Goal: Use online tool/utility: Utilize a website feature to perform a specific function

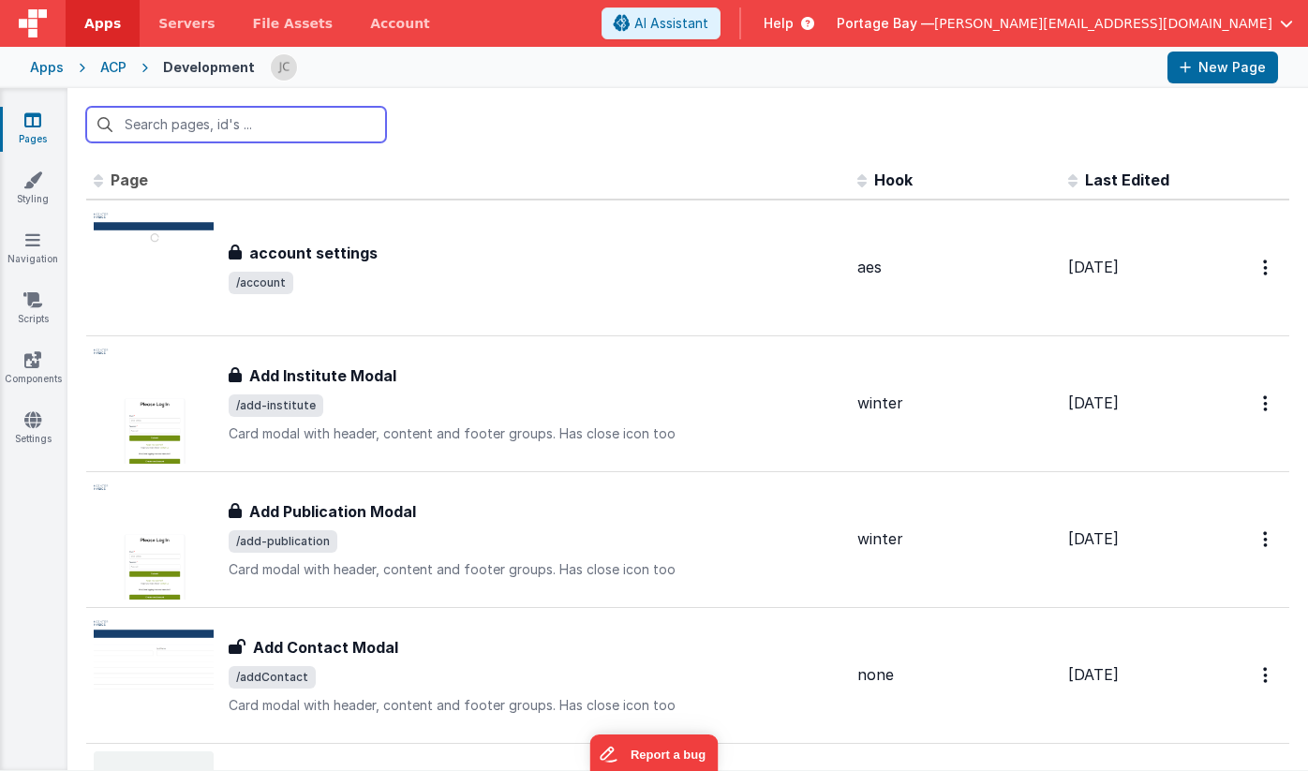
click at [242, 127] on input "text" at bounding box center [236, 125] width 300 height 36
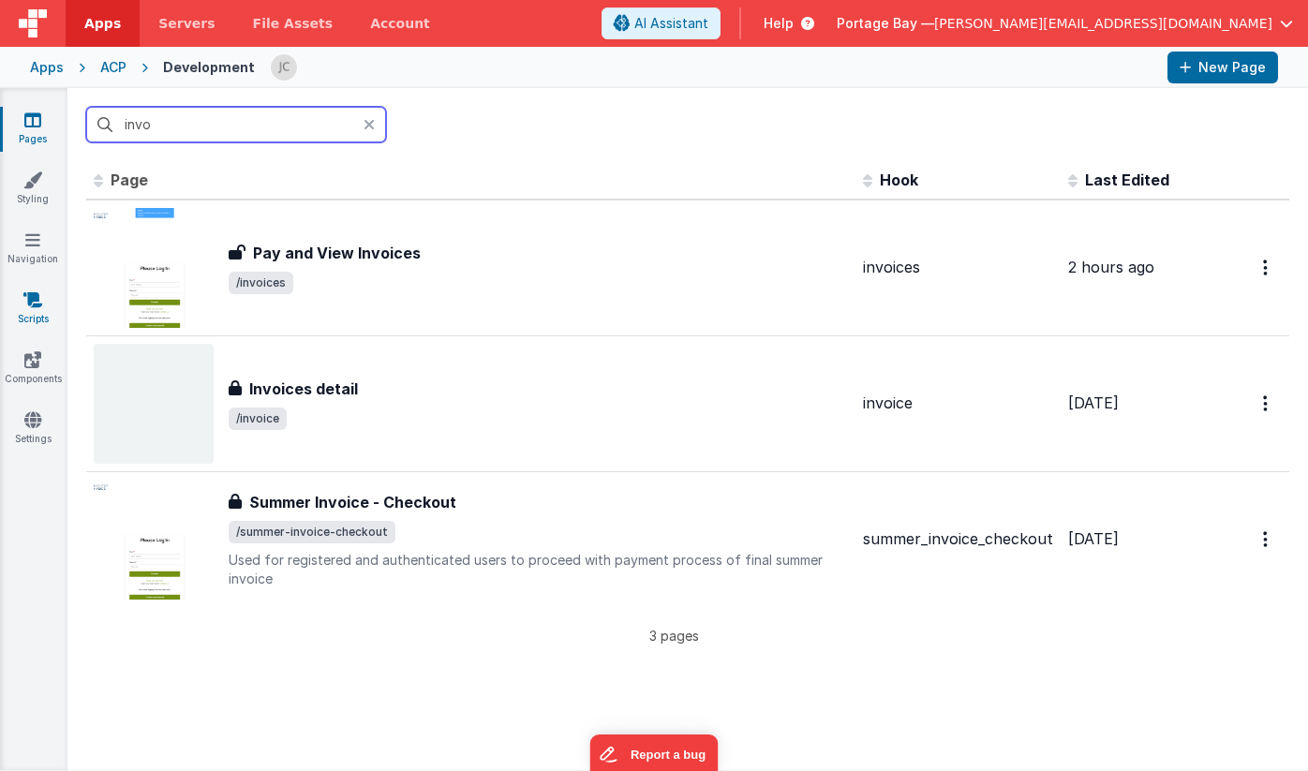
type input "invo"
click at [35, 305] on icon at bounding box center [32, 299] width 19 height 19
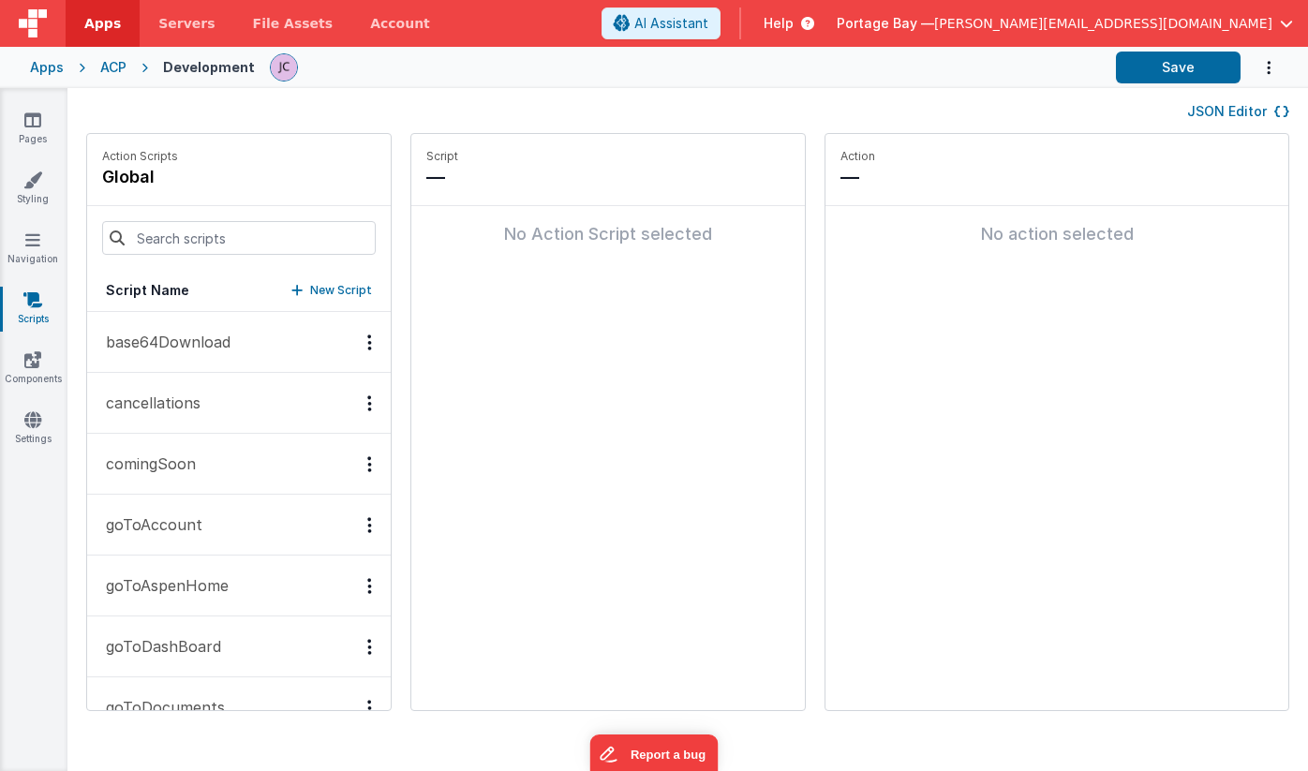
click at [183, 339] on p "base64Download" at bounding box center [163, 342] width 136 height 22
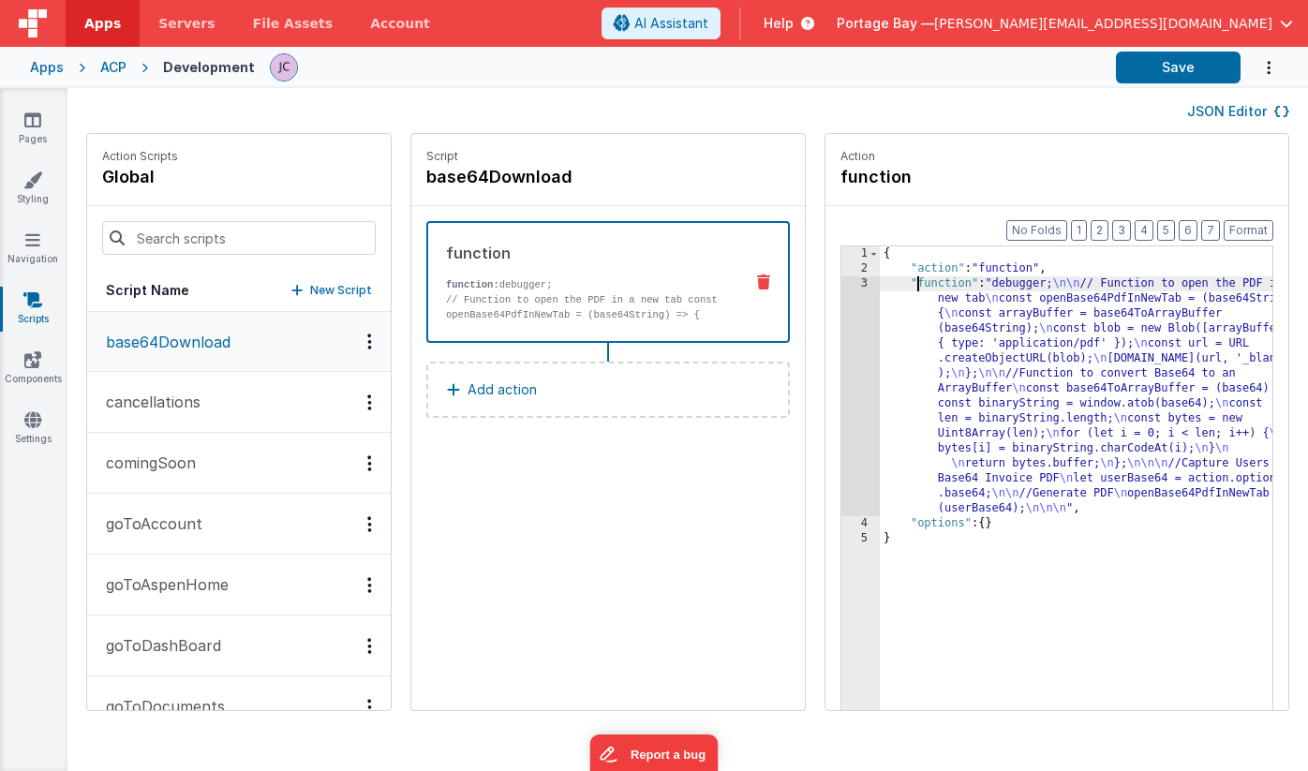
click at [880, 280] on div "{ "action" : "function" , "function" : "debugger; \n\n // Function to open the …" at bounding box center [1100, 522] width 441 height 552
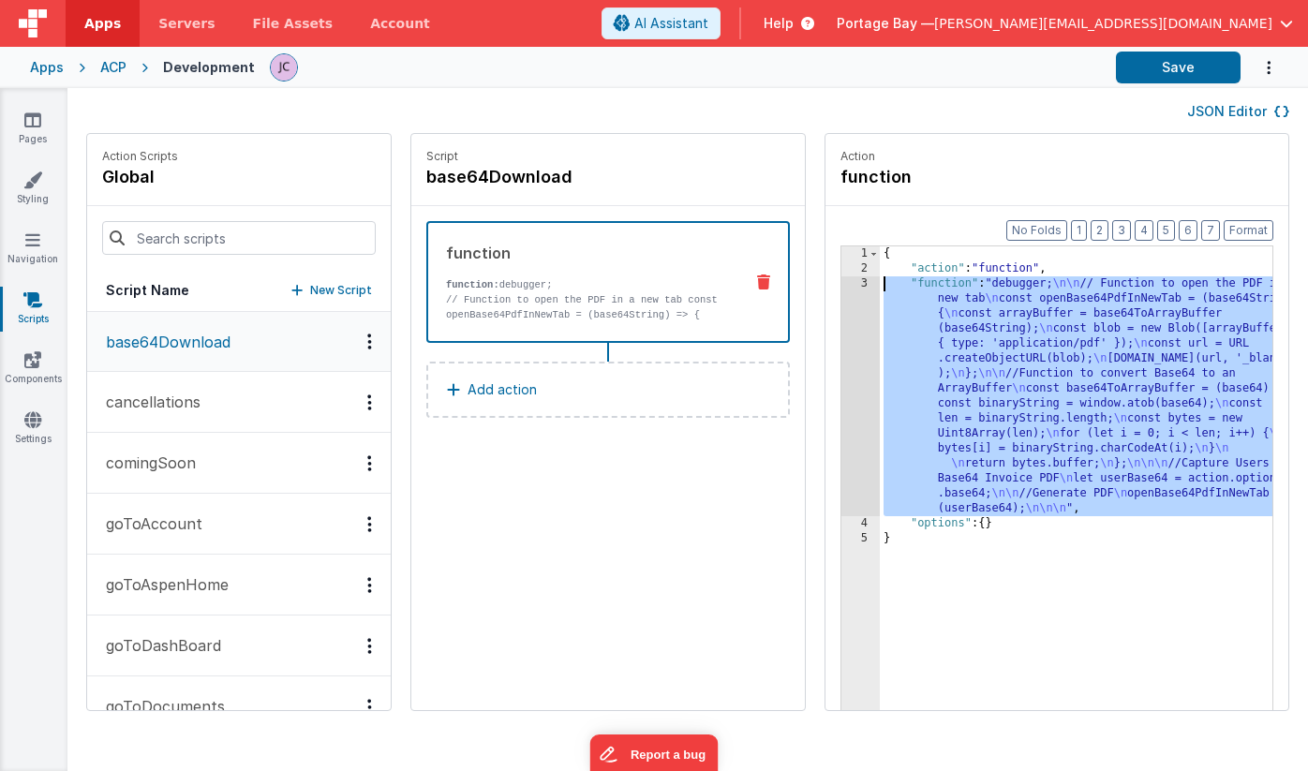
click at [841, 284] on div "3" at bounding box center [860, 396] width 38 height 240
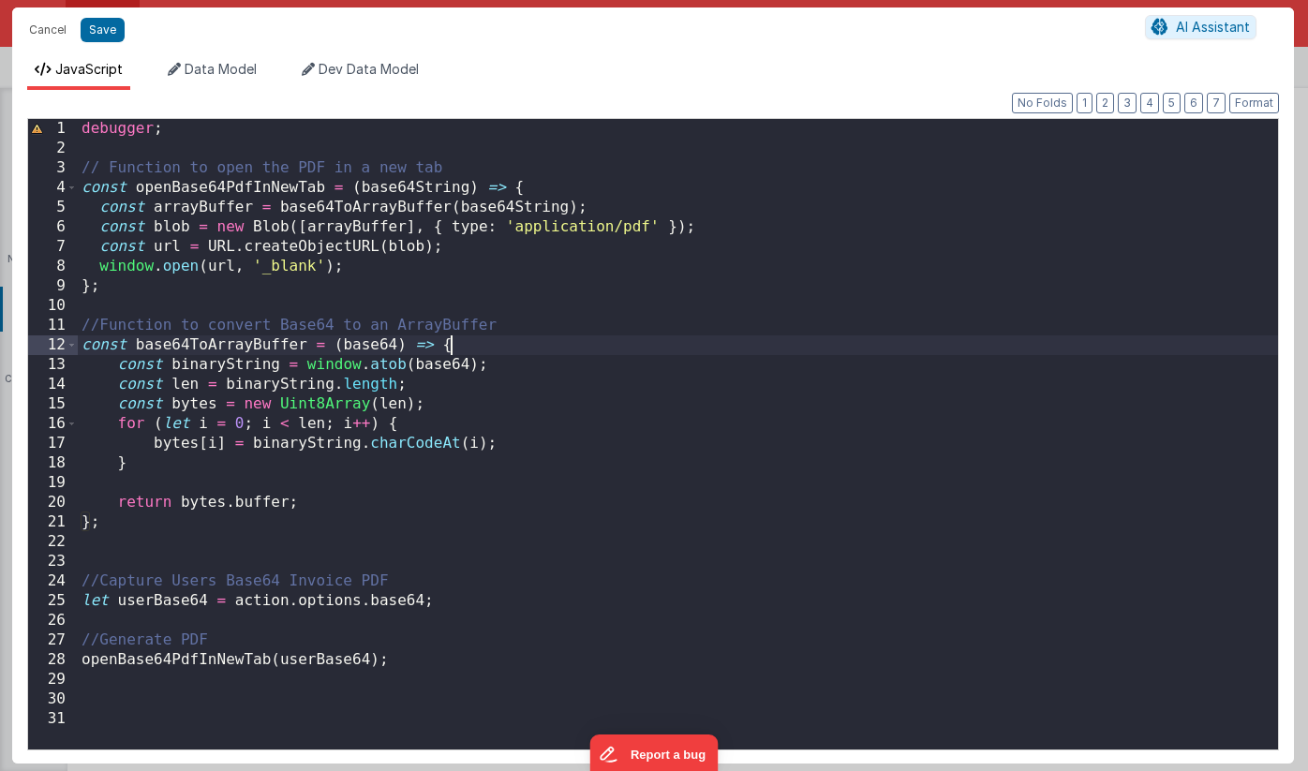
click at [493, 351] on div "debugger ; // Function to open the PDF in a new tab const openBase64PdfInNewTab…" at bounding box center [678, 454] width 1200 height 670
click at [488, 342] on div "debugger ; // Function to open the PDF in a new tab const openBase64PdfInNewTab…" at bounding box center [678, 454] width 1200 height 670
click at [484, 347] on div "debugger ; // Function to open the PDF in a new tab const openBase64PdfInNewTab…" at bounding box center [678, 454] width 1200 height 670
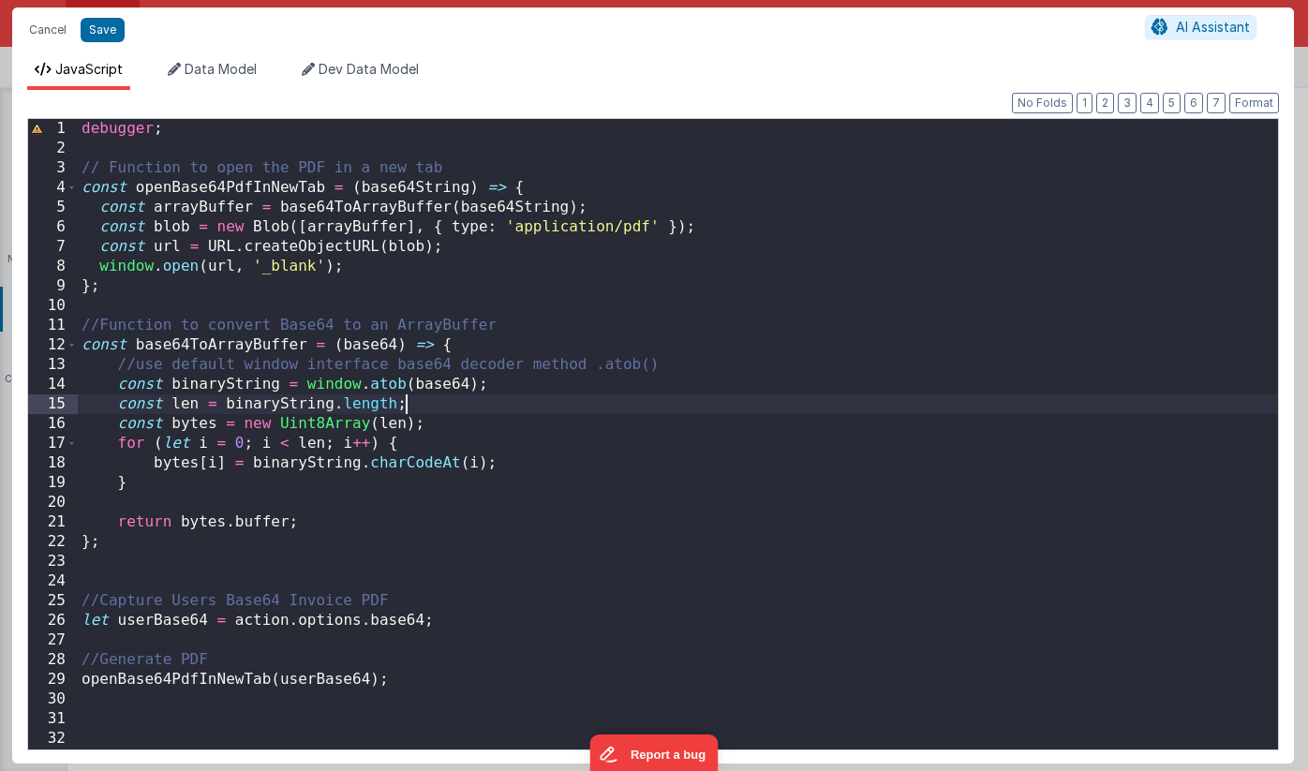
click at [425, 409] on div "debugger ; // Function to open the PDF in a new tab const openBase64PdfInNewTab…" at bounding box center [678, 454] width 1200 height 670
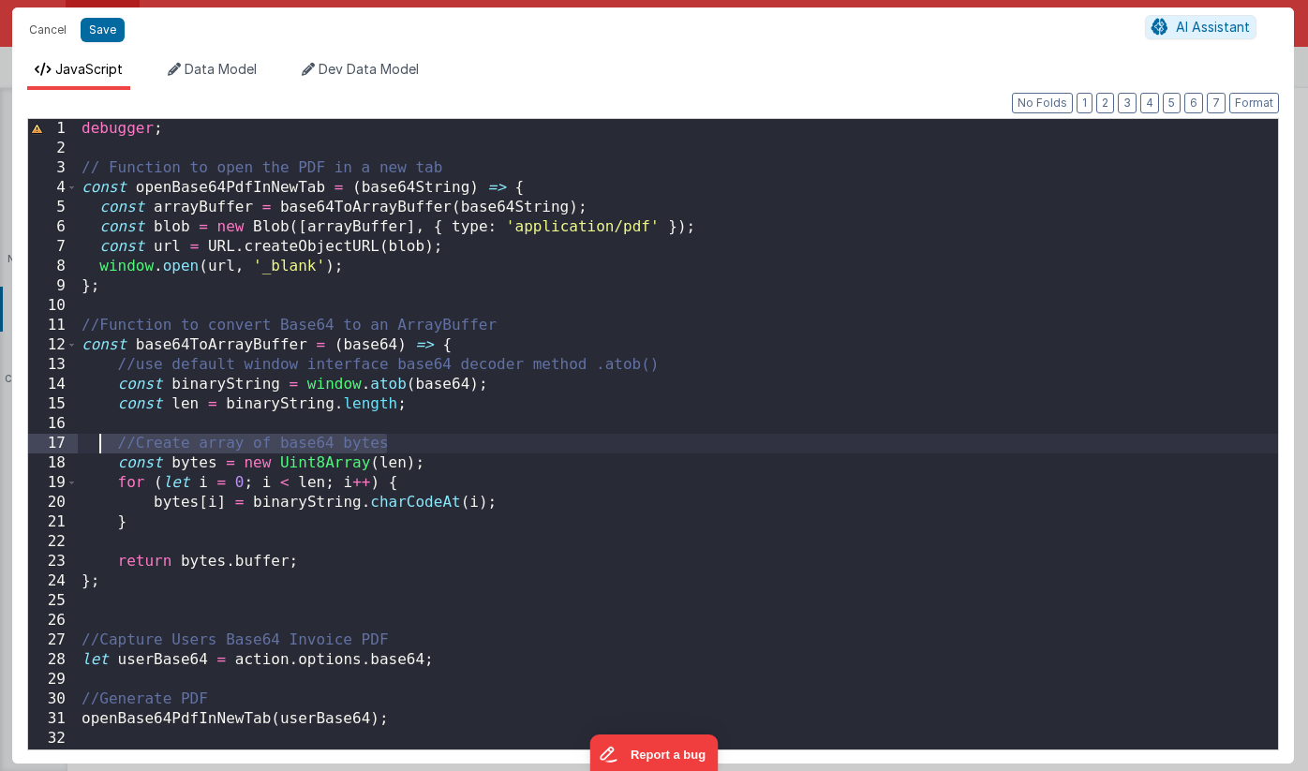
drag, startPoint x: 410, startPoint y: 440, endPoint x: 96, endPoint y: 441, distance: 314.8
click at [96, 441] on div "debugger ; // Function to open the PDF in a new tab const openBase64PdfInNewTab…" at bounding box center [678, 454] width 1200 height 670
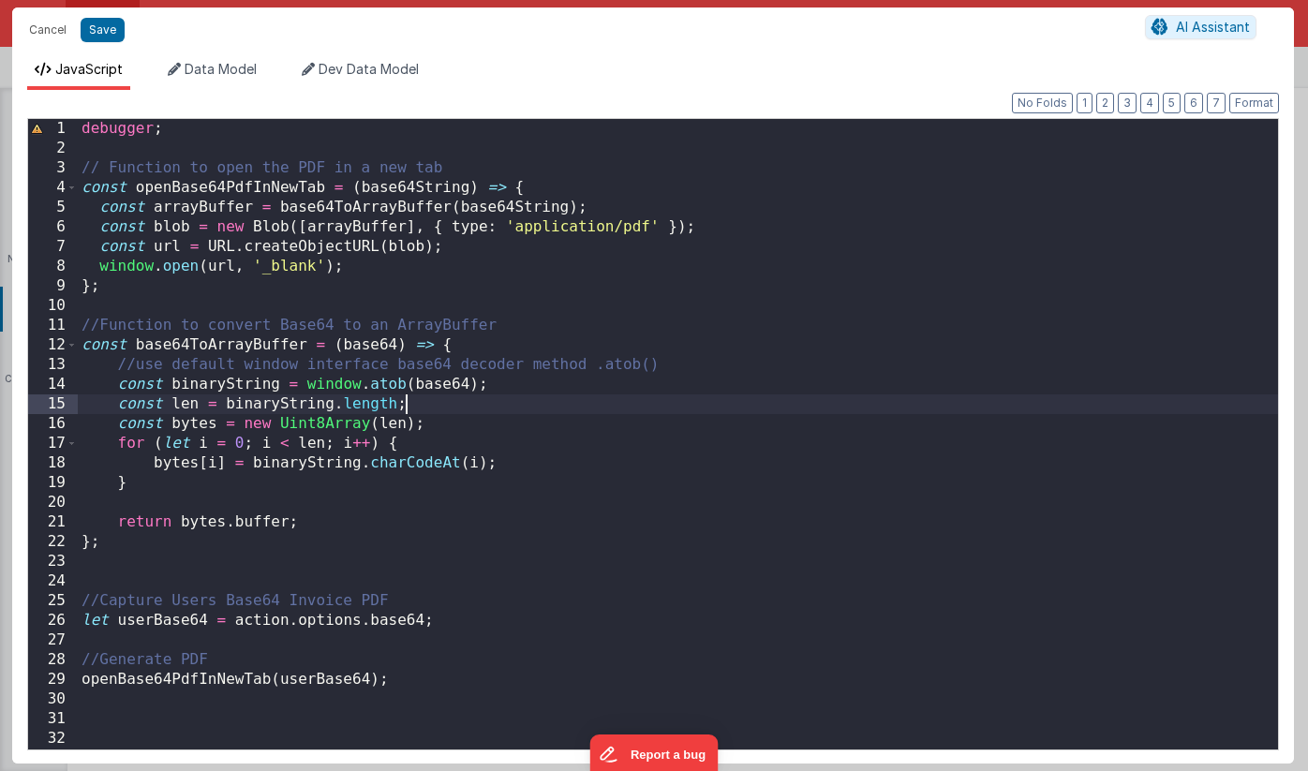
click at [515, 468] on div "debugger ; // Function to open the PDF in a new tab const openBase64PdfInNewTab…" at bounding box center [678, 454] width 1200 height 670
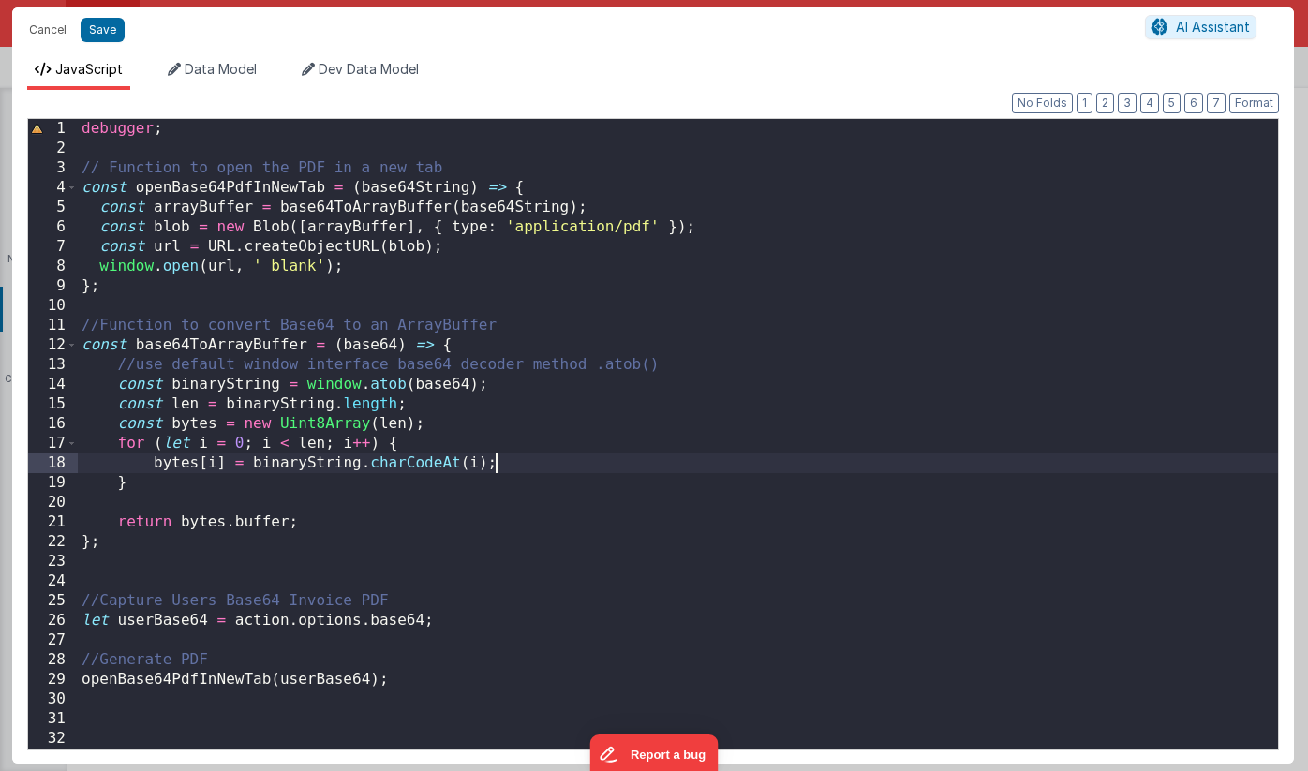
click at [299, 523] on div "debugger ; // Function to open the PDF in a new tab const openBase64PdfInNewTab…" at bounding box center [678, 454] width 1200 height 670
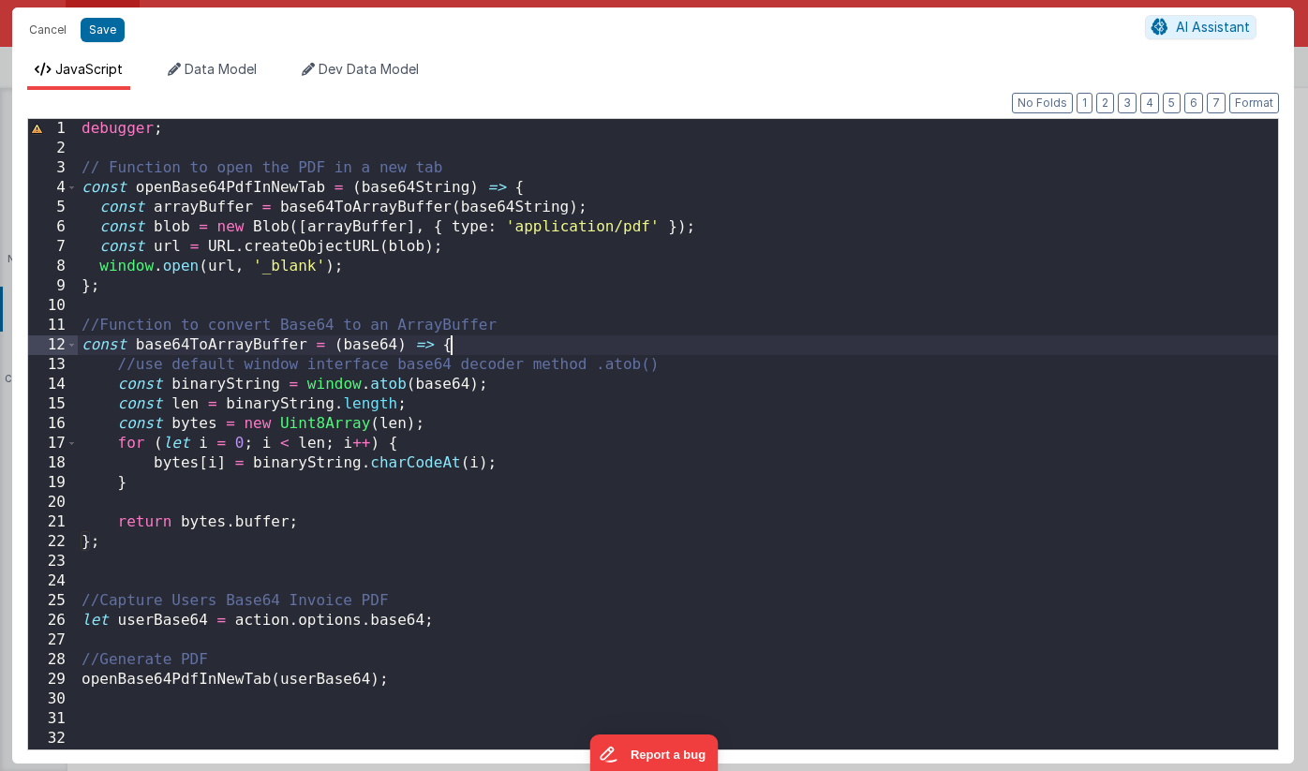
click at [495, 344] on div "debugger ; // Function to open the PDF in a new tab const openBase64PdfInNewTab…" at bounding box center [678, 454] width 1200 height 670
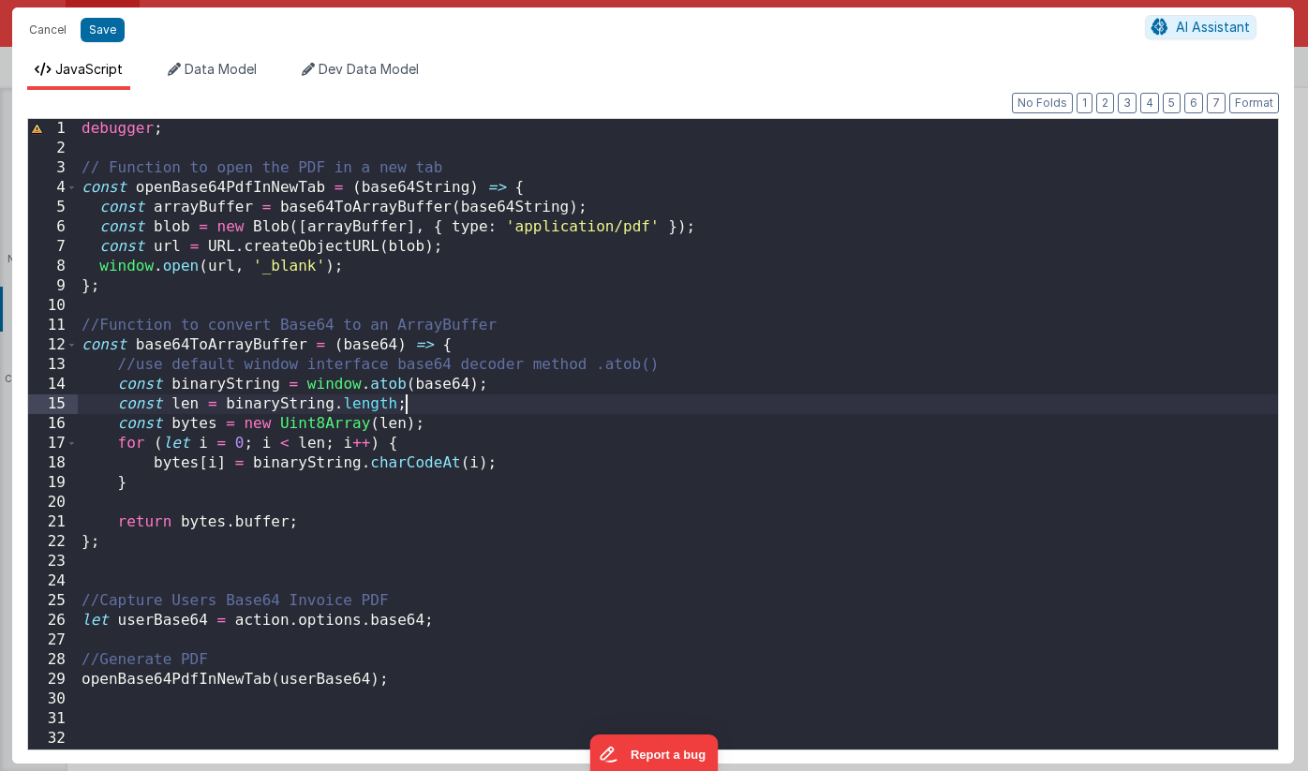
click at [429, 406] on div "debugger ; // Function to open the PDF in a new tab const openBase64PdfInNewTab…" at bounding box center [678, 454] width 1200 height 670
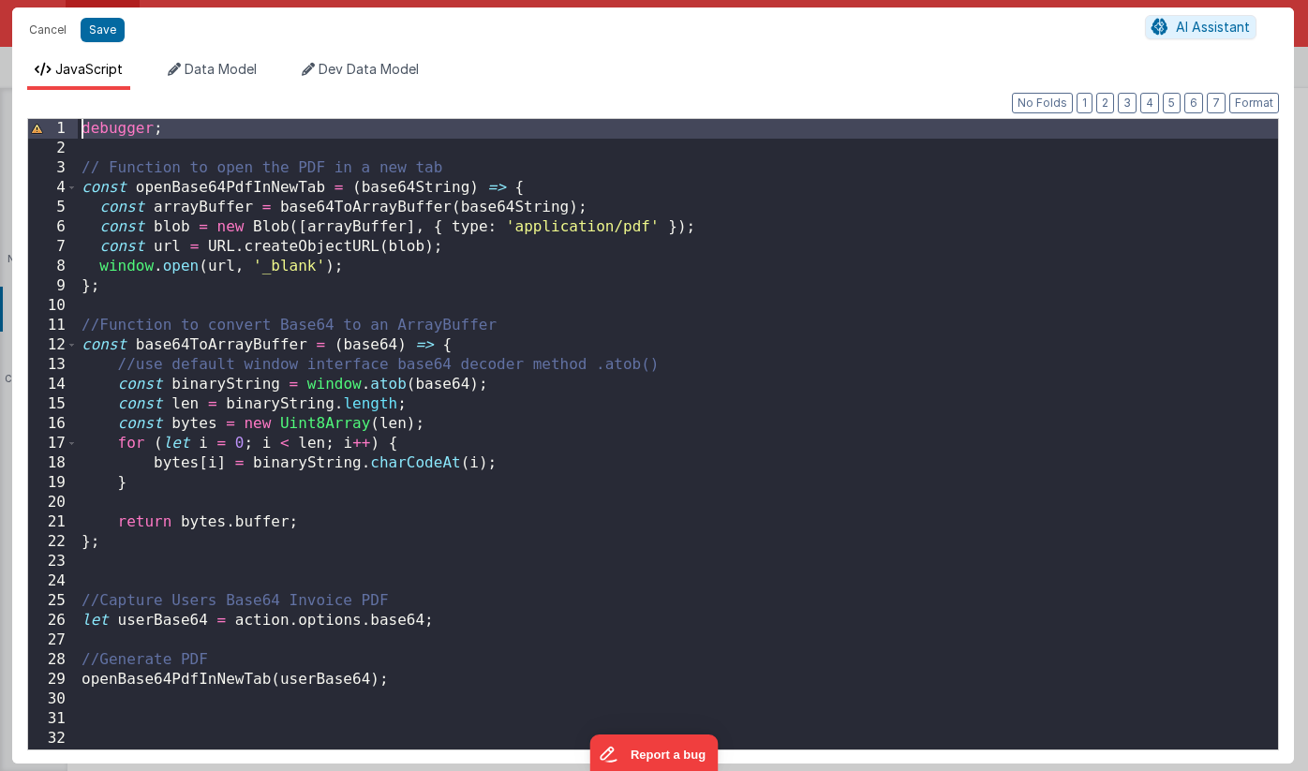
drag, startPoint x: 128, startPoint y: 155, endPoint x: 32, endPoint y: 112, distance: 105.3
click at [32, 112] on div "Format 7 6 5 4 3 2 1 No Folds 1 2 3 4 5 6 7 8 9 10 11 12 13 14 15 16 17 18 19 2…" at bounding box center [653, 427] width 1252 height 644
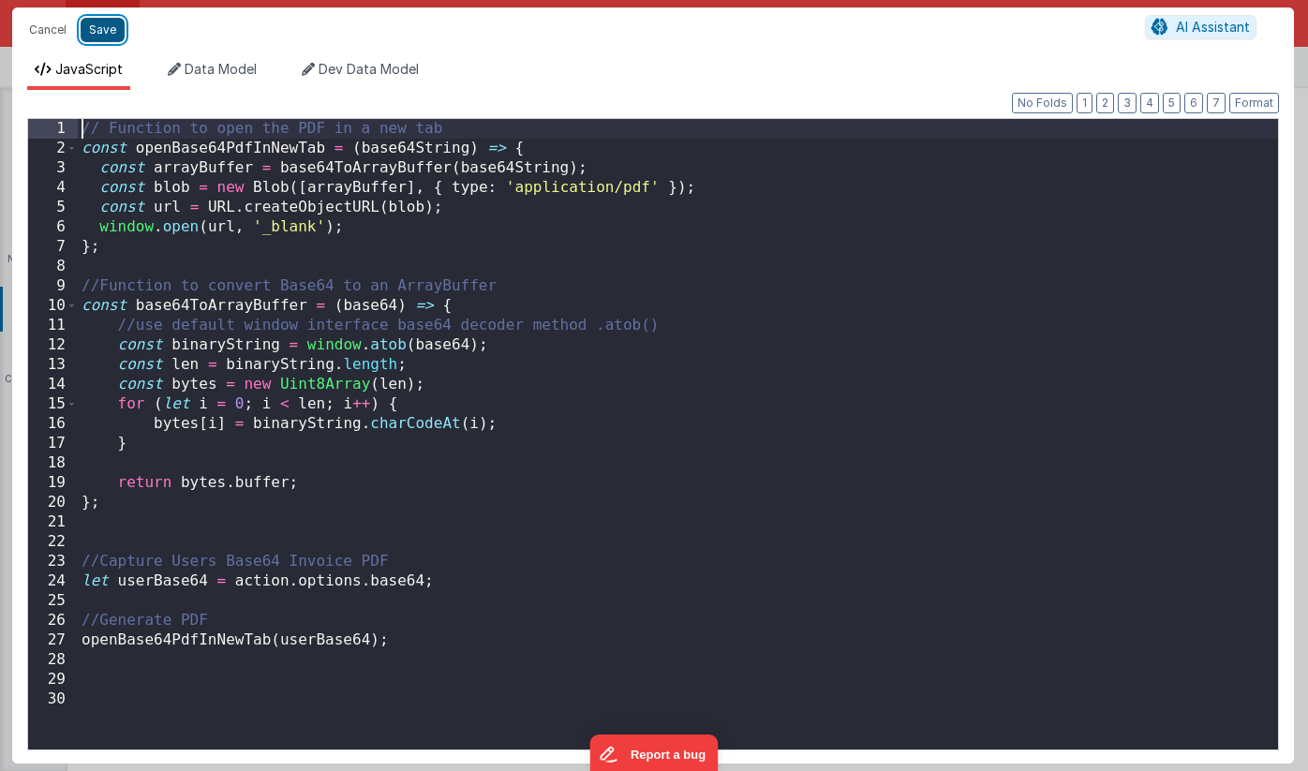
click at [105, 35] on button "Save" at bounding box center [103, 30] width 44 height 24
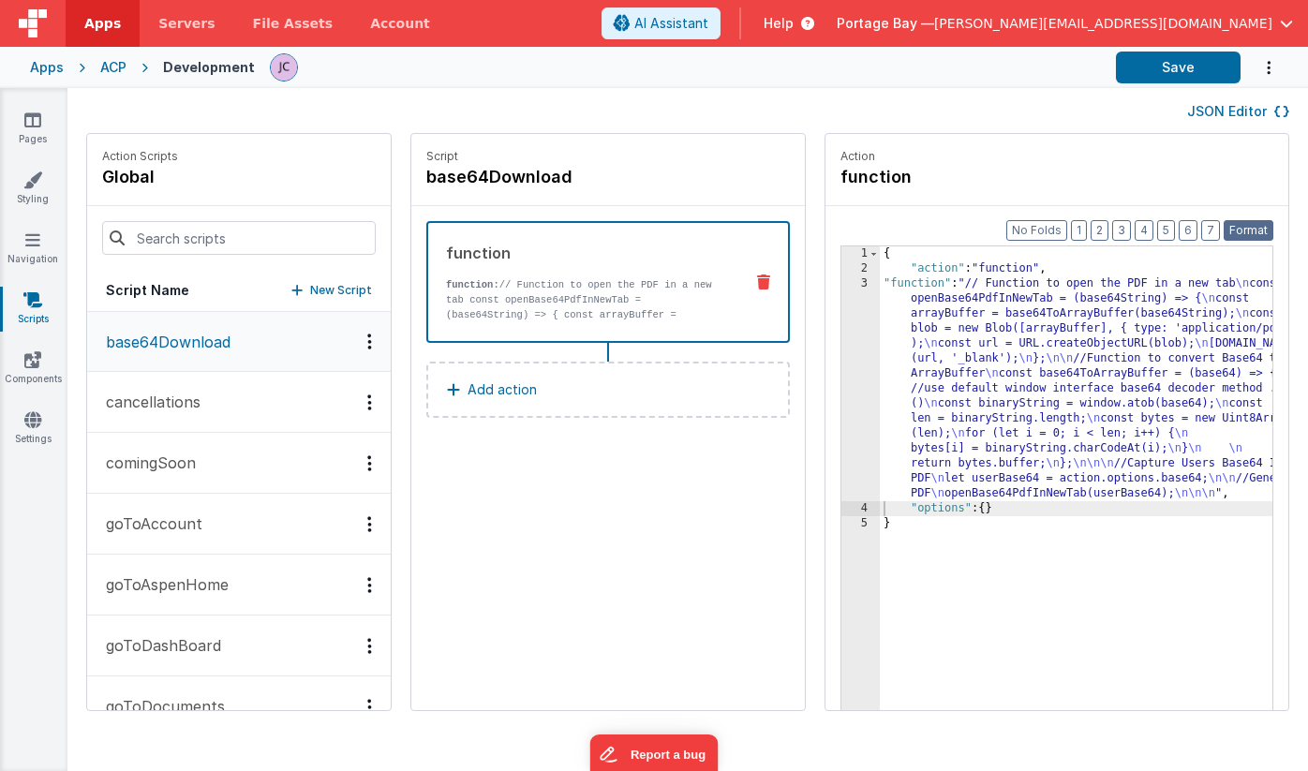
click at [1252, 234] on button "Format" at bounding box center [1249, 230] width 50 height 21
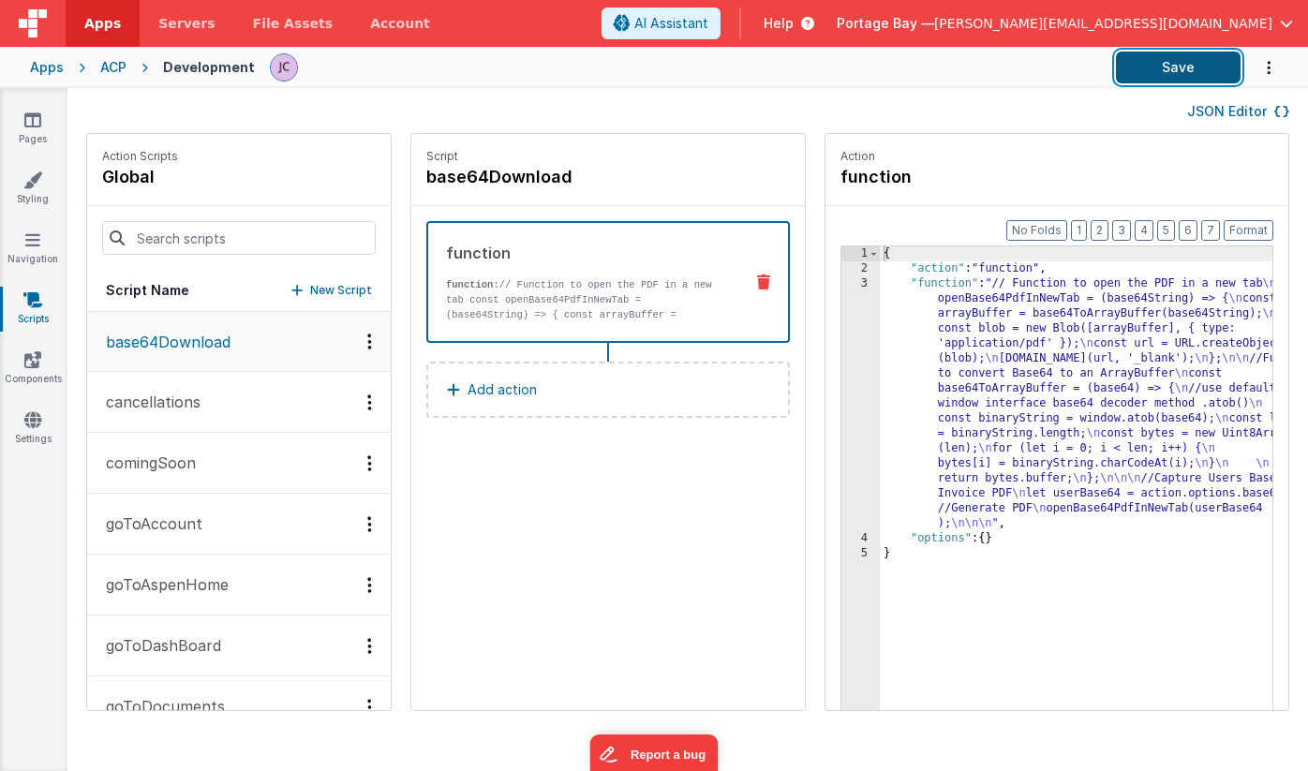
click at [1165, 67] on button "Save" at bounding box center [1178, 68] width 125 height 32
click at [889, 281] on div "{ "action" : "function" , "function" : "// Function to open the PDF in a new ta…" at bounding box center [1100, 522] width 441 height 552
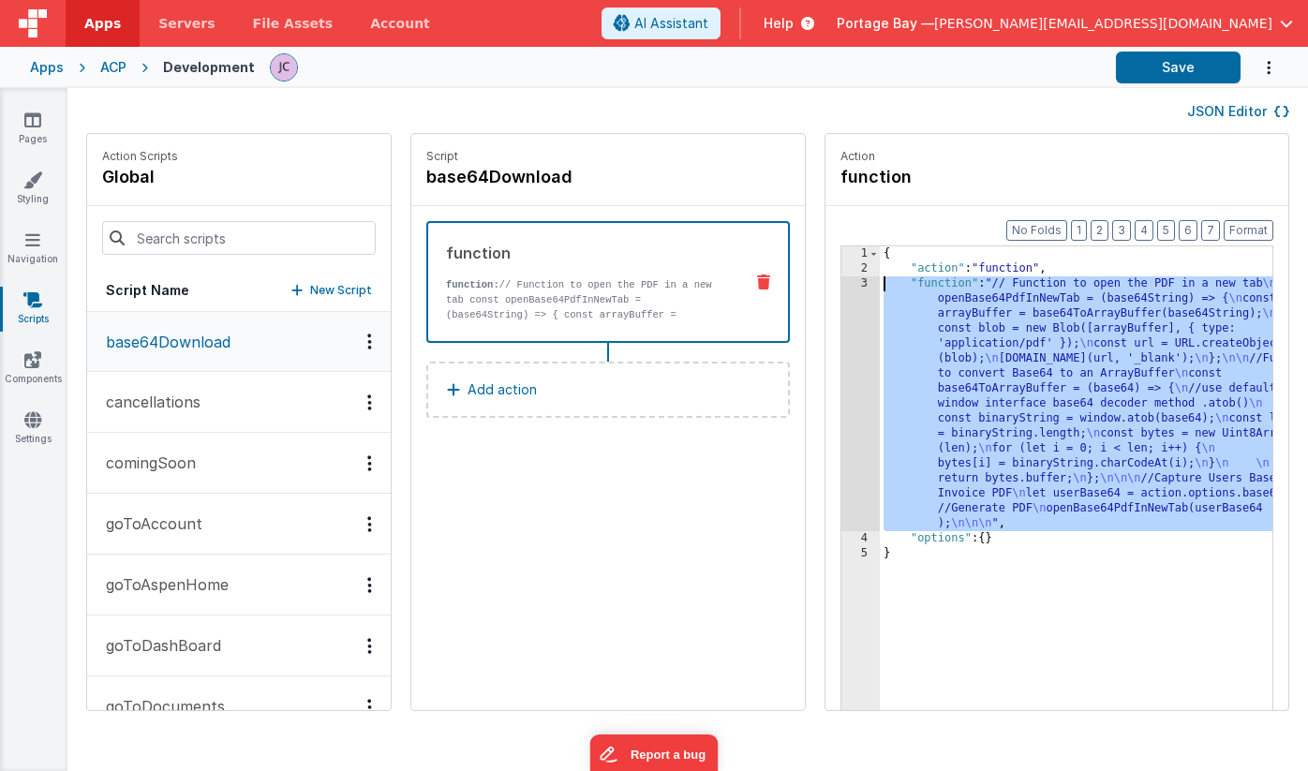
click at [841, 281] on div "3" at bounding box center [860, 403] width 38 height 255
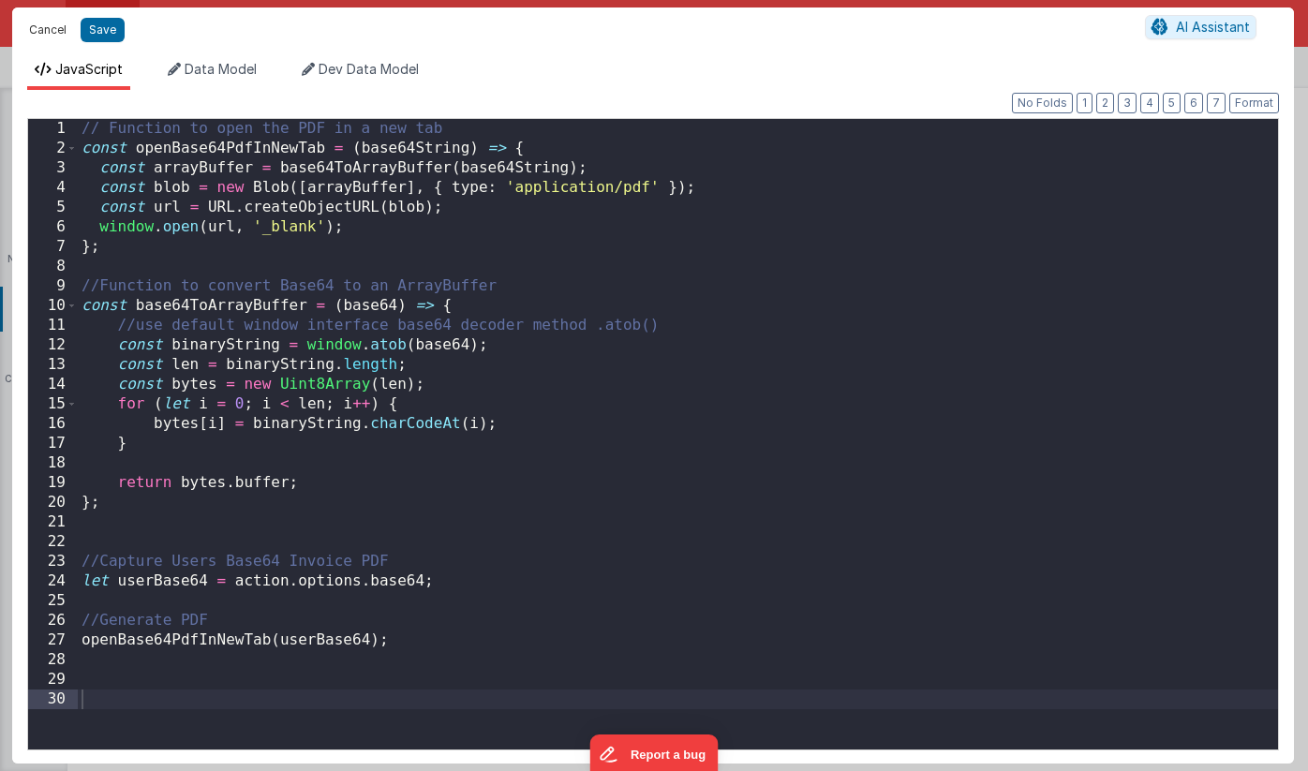
click at [46, 25] on button "Cancel" at bounding box center [48, 30] width 56 height 26
